Goal: Navigation & Orientation: Find specific page/section

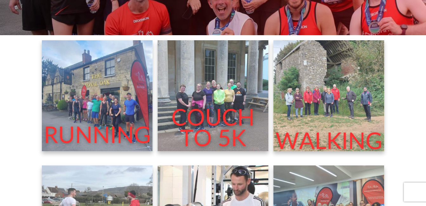
scroll to position [177, 0]
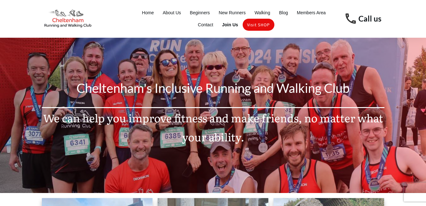
scroll to position [0, 0]
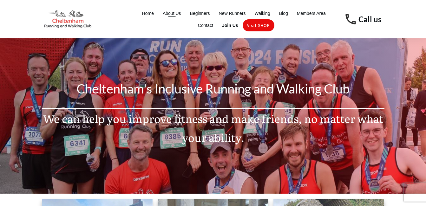
click at [171, 14] on span "About Us" at bounding box center [172, 13] width 18 height 9
